Goal: Ask a question

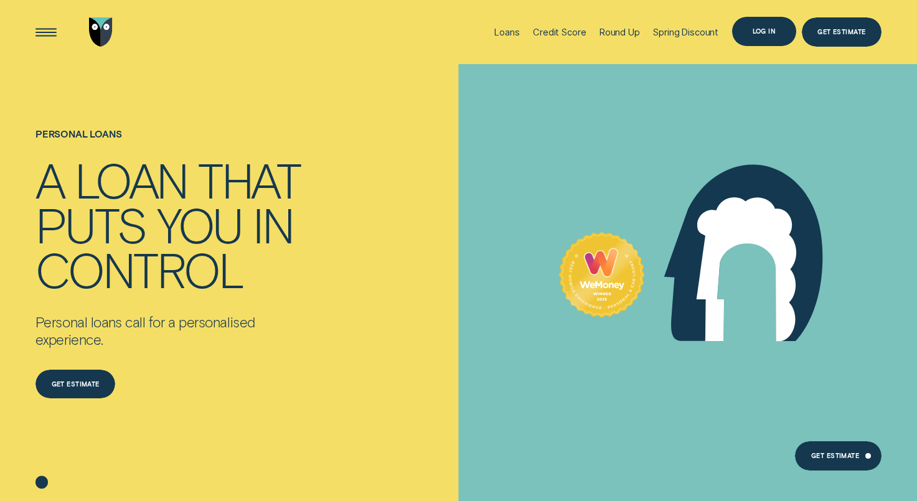
click at [761, 30] on div "Log in" at bounding box center [764, 32] width 23 height 6
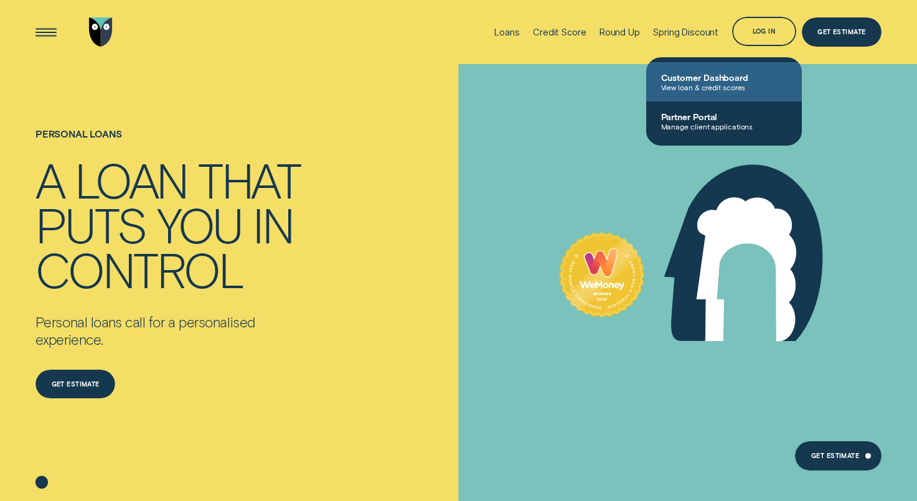
click at [677, 81] on span "Customer Dashboard" at bounding box center [724, 77] width 126 height 11
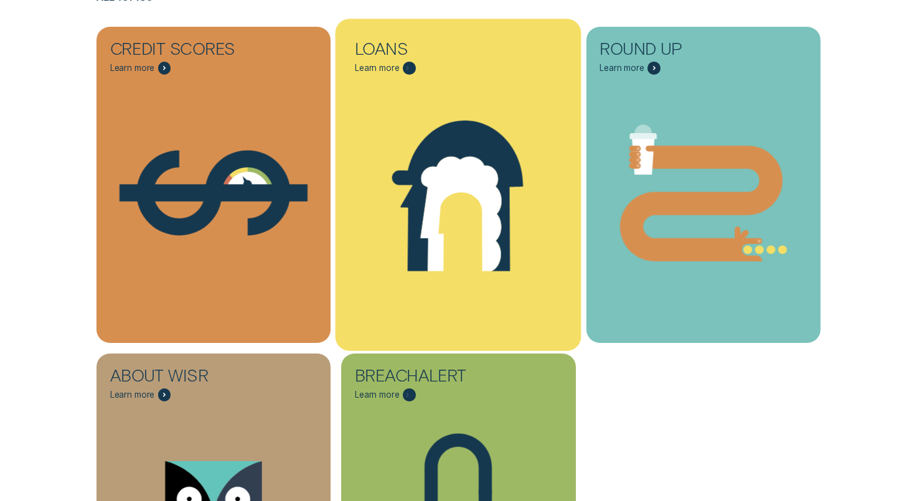
scroll to position [374, 0]
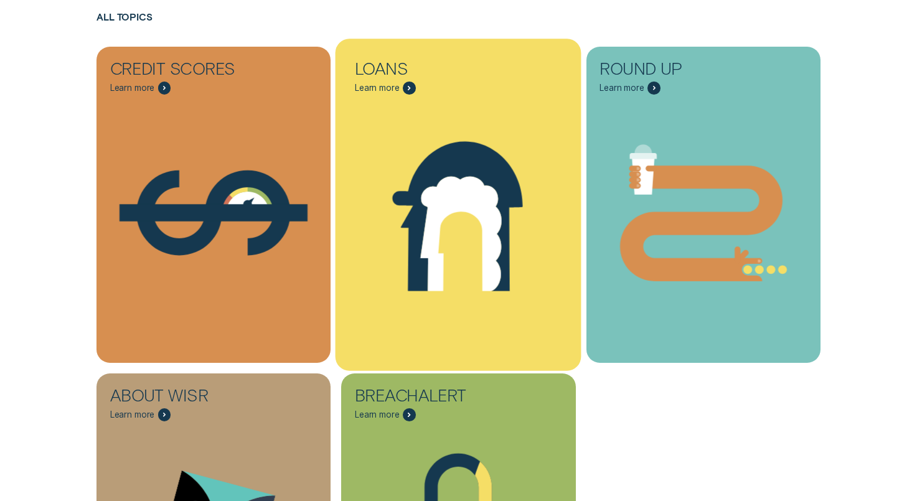
click at [462, 129] on icon "Loans - Learn more" at bounding box center [459, 213] width 246 height 188
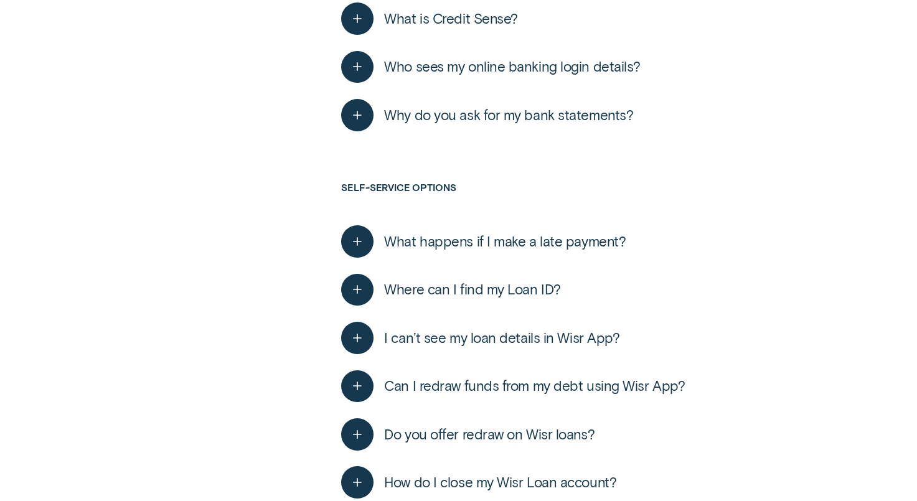
scroll to position [1743, 0]
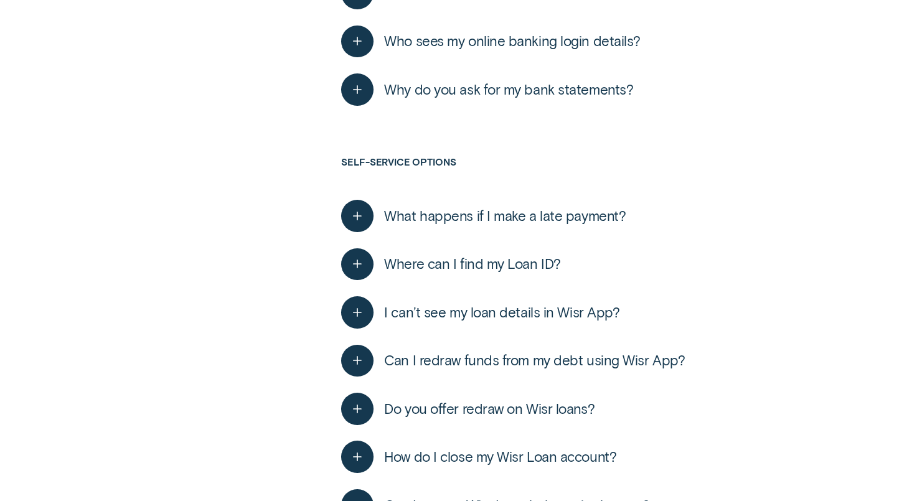
click at [453, 306] on span "I can’t see my loan details in Wisr App?" at bounding box center [501, 312] width 235 height 17
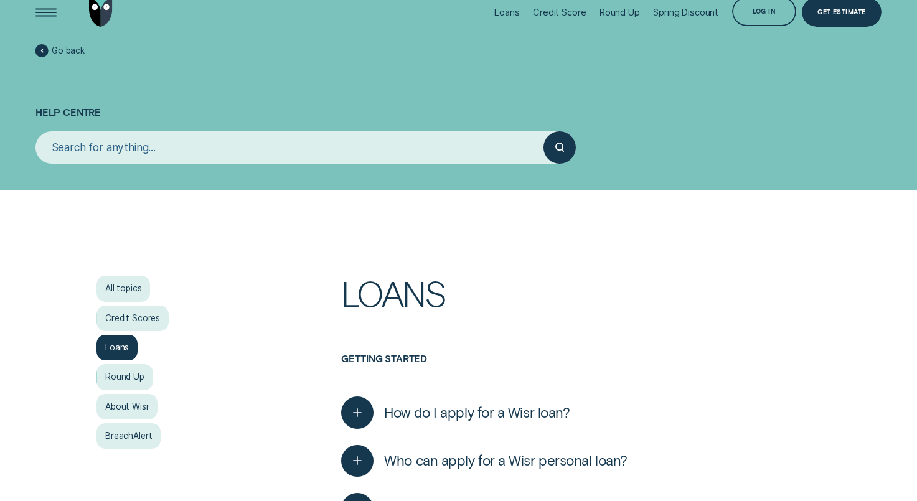
scroll to position [0, 0]
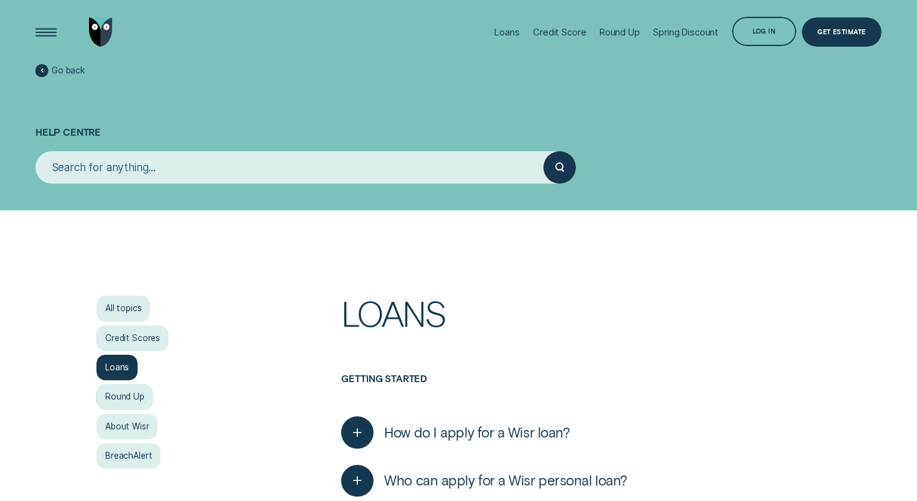
click at [301, 163] on input "search" at bounding box center [289, 167] width 508 height 32
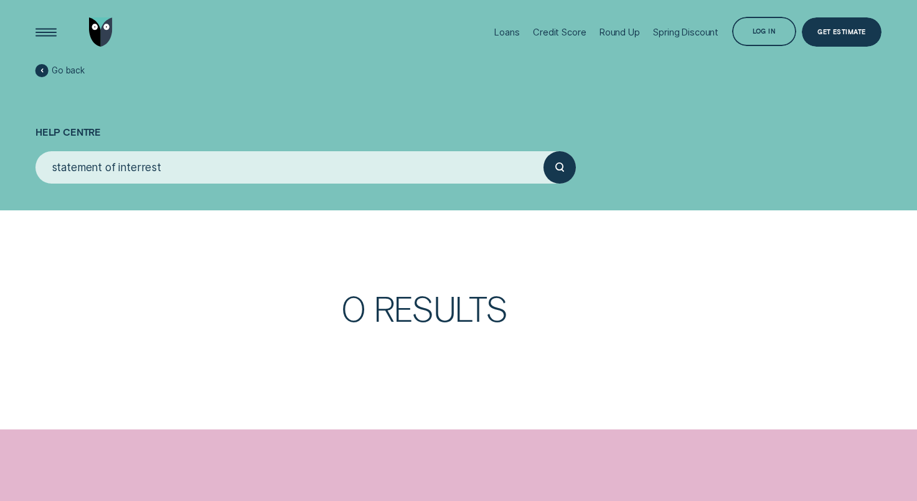
click at [140, 169] on input "statement of interrest" at bounding box center [289, 167] width 508 height 32
click at [188, 164] on input "statement of interest" at bounding box center [289, 167] width 508 height 32
type input "statement of interest for my loan"
click at [561, 161] on div "submit" at bounding box center [560, 167] width 32 height 32
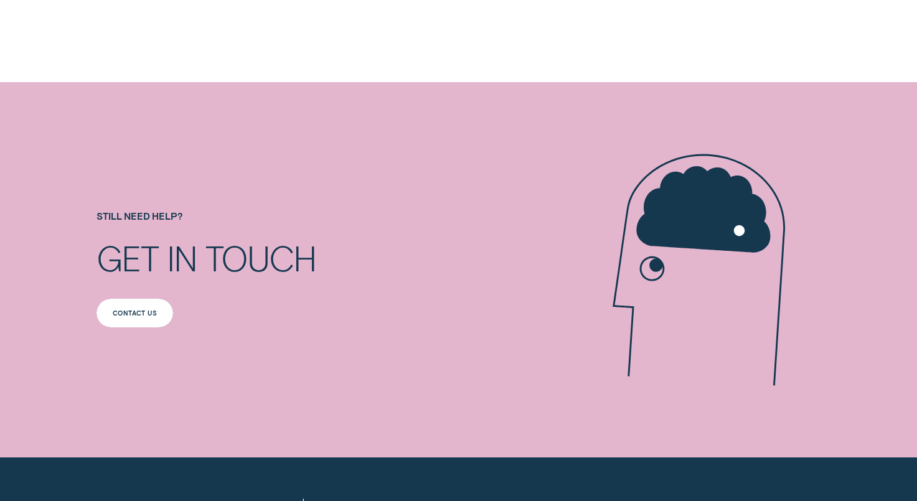
scroll to position [436, 0]
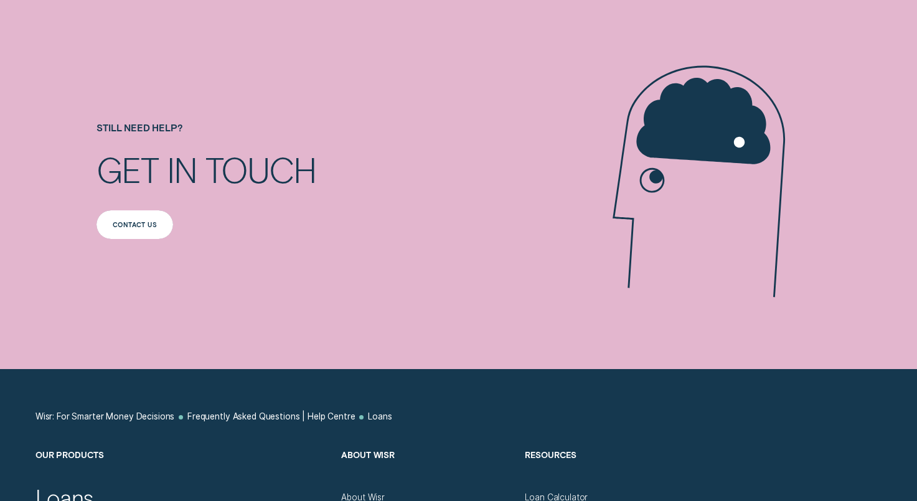
click at [143, 222] on div "Contact us" at bounding box center [135, 225] width 44 height 6
